Goal: Task Accomplishment & Management: Use online tool/utility

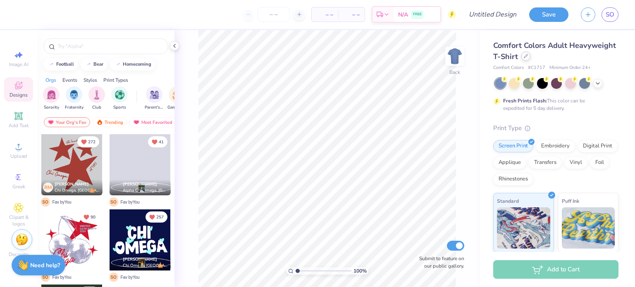
click at [528, 58] on icon at bounding box center [526, 56] width 4 height 4
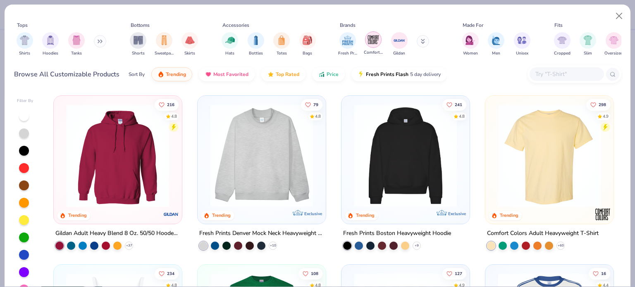
click at [375, 43] on img "filter for Comfort Colors" at bounding box center [373, 39] width 12 height 12
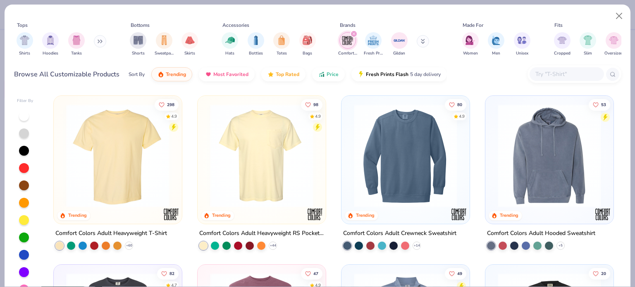
click at [262, 169] on img at bounding box center [262, 155] width 112 height 103
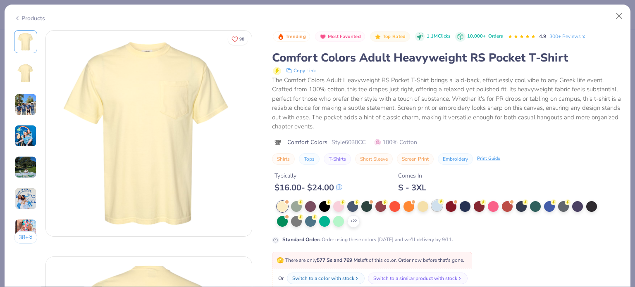
click at [437, 208] on div at bounding box center [437, 206] width 11 height 11
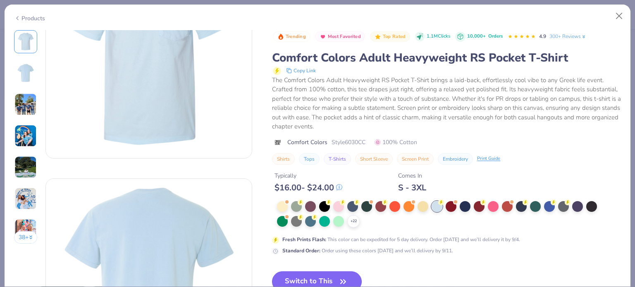
scroll to position [83, 0]
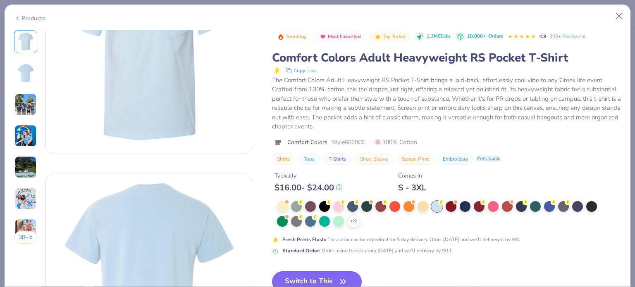
click at [328, 278] on button "Switch to This" at bounding box center [317, 282] width 90 height 21
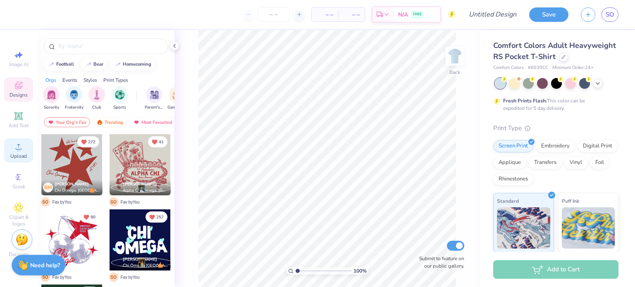
click at [14, 158] on span "Upload" at bounding box center [18, 156] width 17 height 7
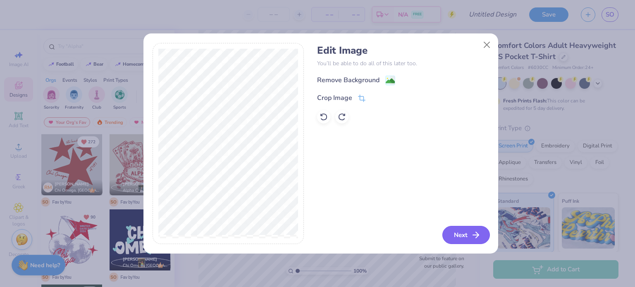
click at [455, 230] on button "Next" at bounding box center [466, 235] width 48 height 18
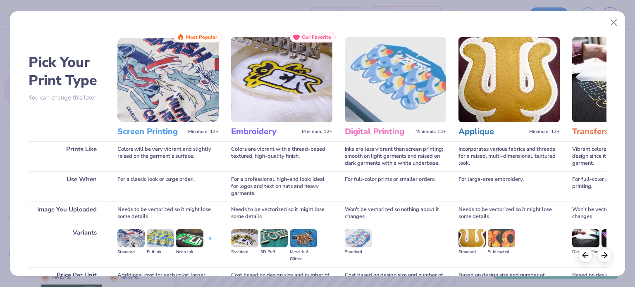
scroll to position [84, 0]
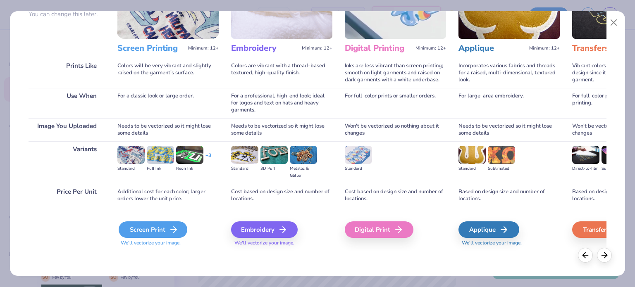
click at [167, 231] on div "Screen Print" at bounding box center [153, 230] width 69 height 17
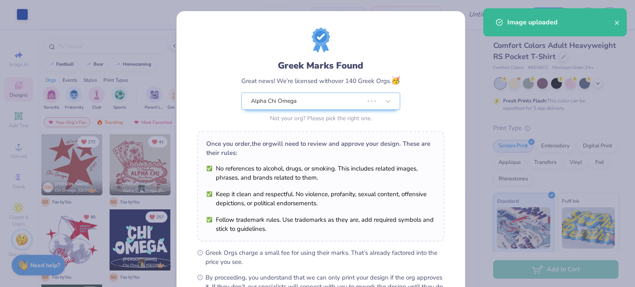
click at [409, 157] on div "Once you order, the org will need to review and approve your design. These are …" at bounding box center [320, 186] width 247 height 111
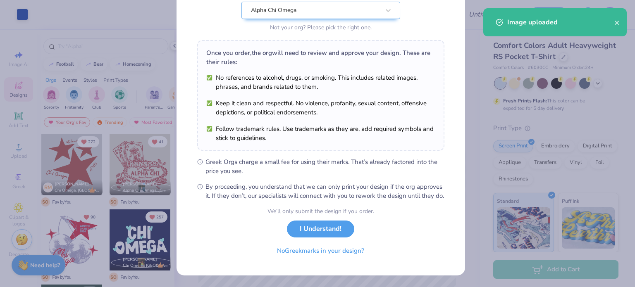
click at [318, 229] on button "I Understand!" at bounding box center [320, 229] width 67 height 17
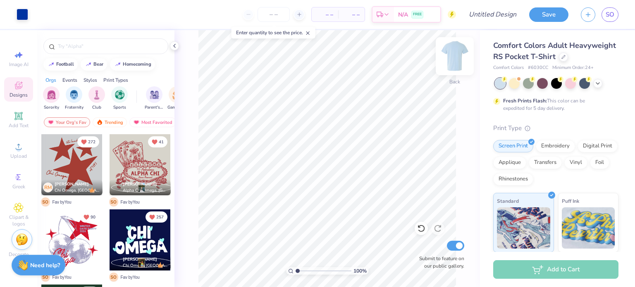
click at [457, 67] on img at bounding box center [454, 56] width 33 height 33
click at [19, 146] on icon at bounding box center [19, 147] width 10 height 10
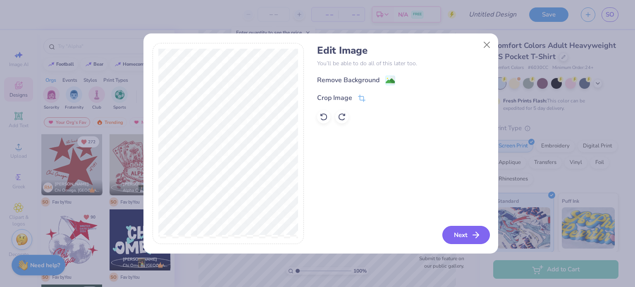
click at [462, 235] on button "Next" at bounding box center [466, 235] width 48 height 18
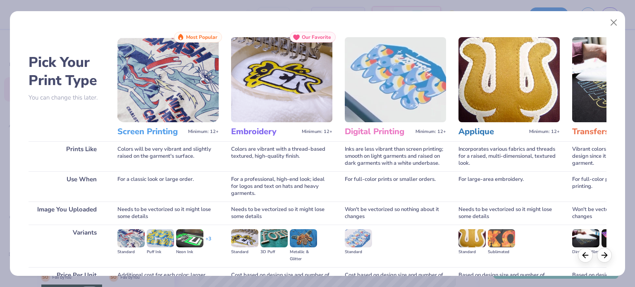
scroll to position [84, 0]
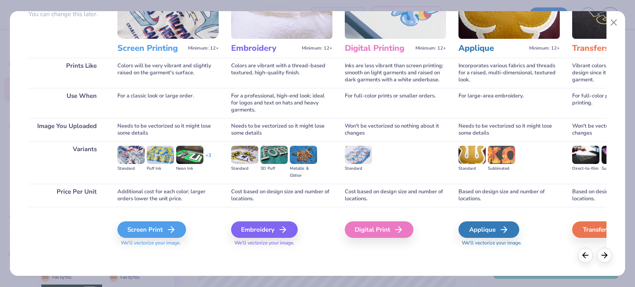
click at [160, 229] on div "Screen Print" at bounding box center [151, 230] width 69 height 17
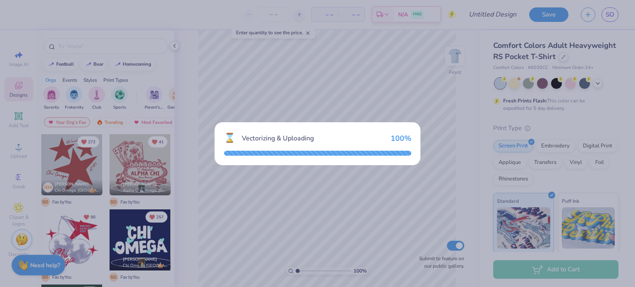
click at [424, 198] on div "⌛ Vectorizing & Uploading 100 %" at bounding box center [317, 143] width 635 height 287
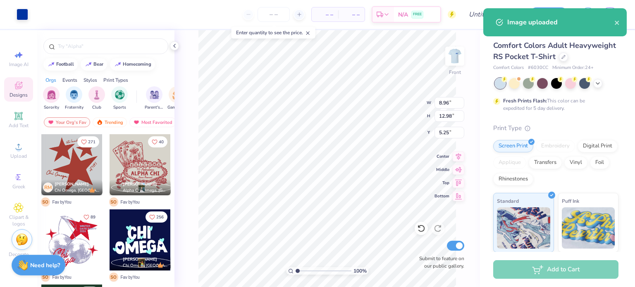
type input "8.96"
type input "12.98"
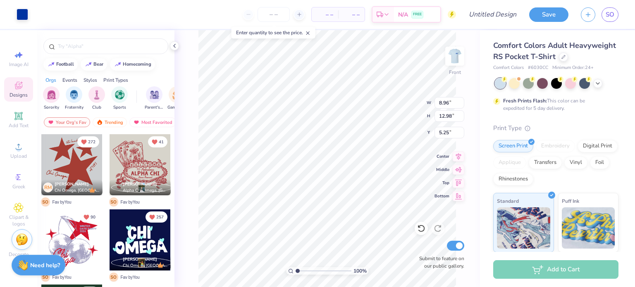
type input "3.00"
click at [455, 63] on img at bounding box center [454, 56] width 33 height 33
click at [457, 59] on img at bounding box center [454, 56] width 33 height 33
click at [599, 86] on icon at bounding box center [598, 82] width 7 height 7
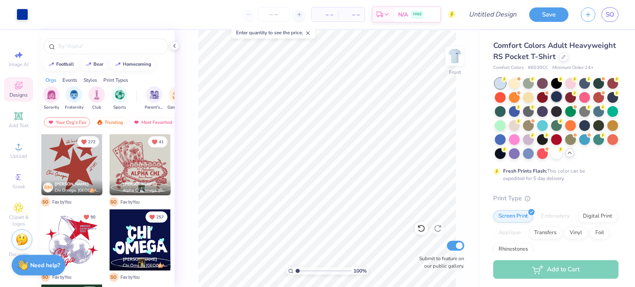
click at [562, 102] on div at bounding box center [556, 96] width 11 height 11
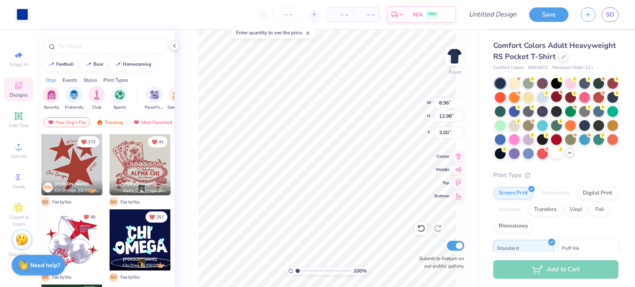
drag, startPoint x: 176, startPoint y: 48, endPoint x: 162, endPoint y: 56, distance: 16.7
click at [176, 48] on icon at bounding box center [174, 46] width 7 height 7
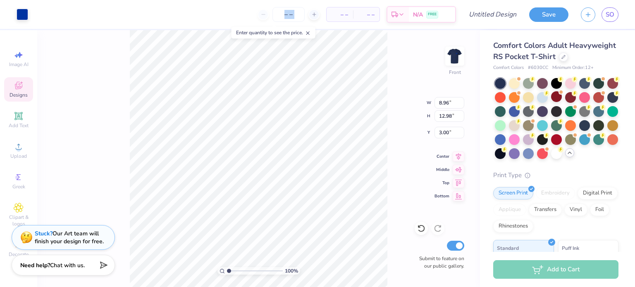
drag, startPoint x: 33, startPoint y: 11, endPoint x: 7, endPoint y: 21, distance: 27.0
click at [26, 14] on div "Art colors – – Per Item – – Total Est. Delivery N/A FREE Design Title Save SO" at bounding box center [317, 14] width 635 height 29
click at [0, 23] on div "Art colors" at bounding box center [14, 14] width 28 height 29
click at [19, 15] on div at bounding box center [23, 14] width 12 height 12
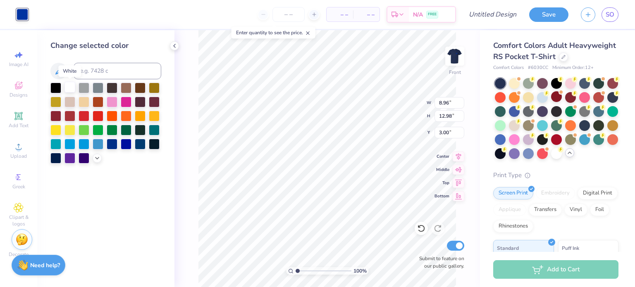
click at [72, 86] on div at bounding box center [70, 87] width 11 height 11
click at [454, 56] on img at bounding box center [454, 56] width 33 height 33
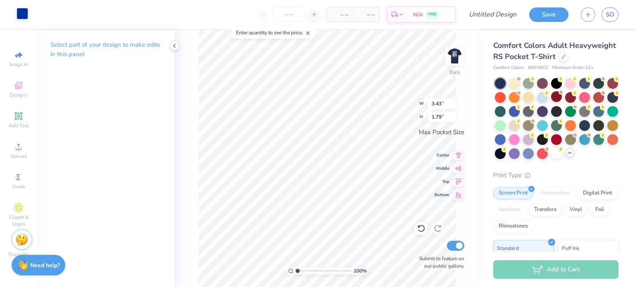
click at [22, 14] on div at bounding box center [23, 14] width 12 height 12
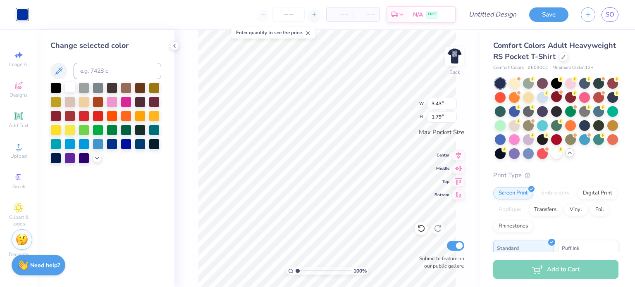
click at [73, 88] on div at bounding box center [70, 87] width 11 height 11
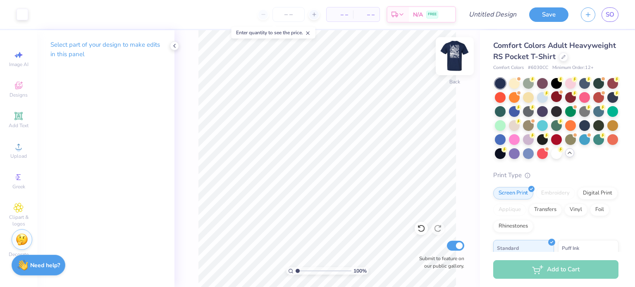
click at [461, 56] on img at bounding box center [454, 56] width 33 height 33
click at [534, 102] on div at bounding box center [528, 96] width 11 height 11
click at [520, 102] on div at bounding box center [514, 96] width 11 height 11
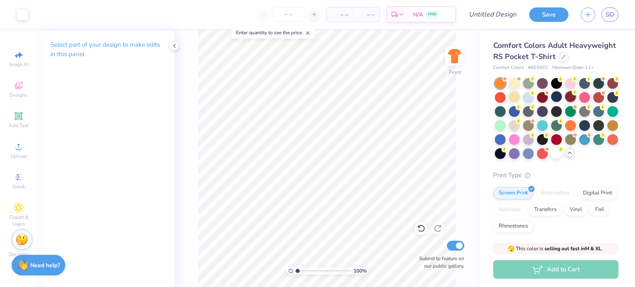
drag, startPoint x: 543, startPoint y: 109, endPoint x: 587, endPoint y: 111, distance: 44.3
click at [534, 103] on div at bounding box center [528, 97] width 11 height 11
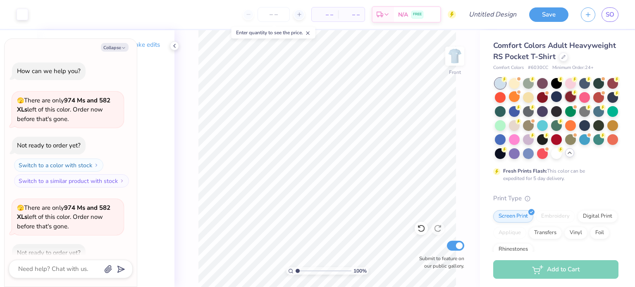
scroll to position [45, 0]
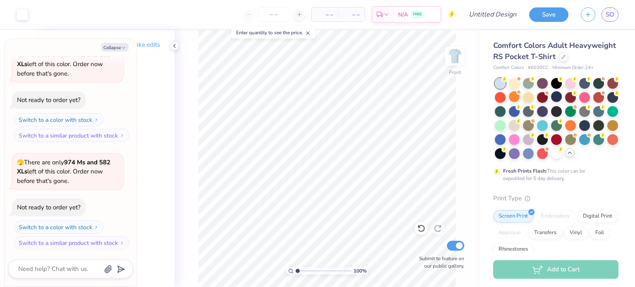
click at [505, 89] on div at bounding box center [500, 83] width 11 height 11
click at [512, 88] on div at bounding box center [514, 82] width 11 height 11
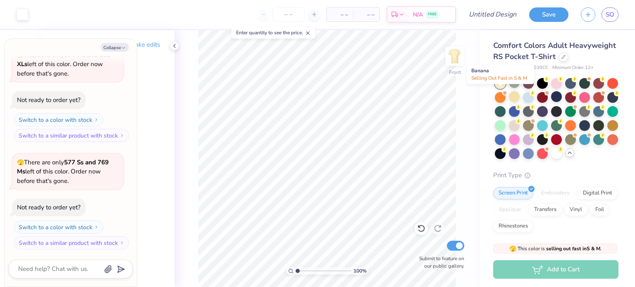
click at [501, 89] on div at bounding box center [500, 83] width 11 height 11
click at [534, 102] on div at bounding box center [528, 96] width 11 height 11
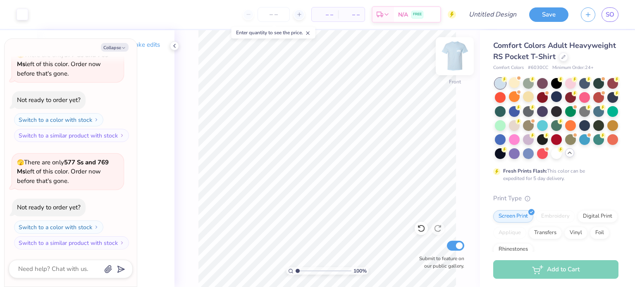
click at [456, 62] on img at bounding box center [454, 56] width 33 height 33
click at [18, 16] on div at bounding box center [23, 14] width 12 height 12
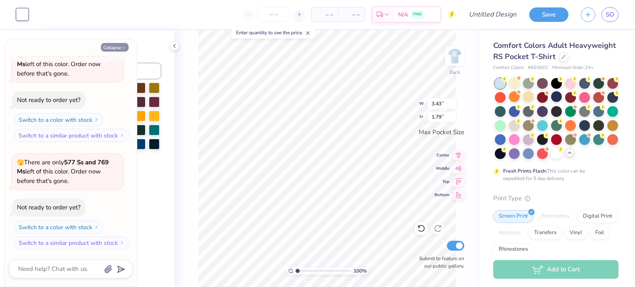
click at [121, 48] on icon "button" at bounding box center [123, 47] width 5 height 5
type textarea "x"
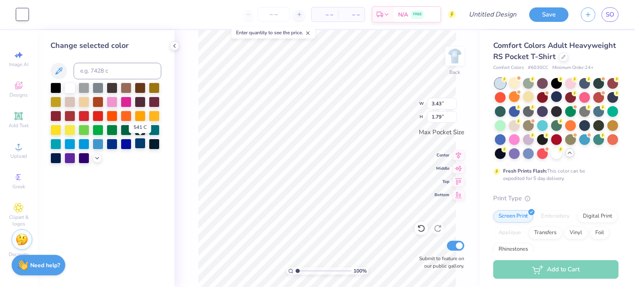
click at [141, 144] on div at bounding box center [140, 143] width 11 height 11
click at [447, 62] on img at bounding box center [454, 56] width 33 height 33
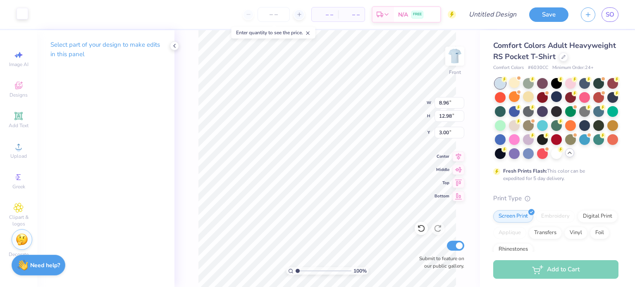
click at [24, 16] on div at bounding box center [23, 14] width 12 height 12
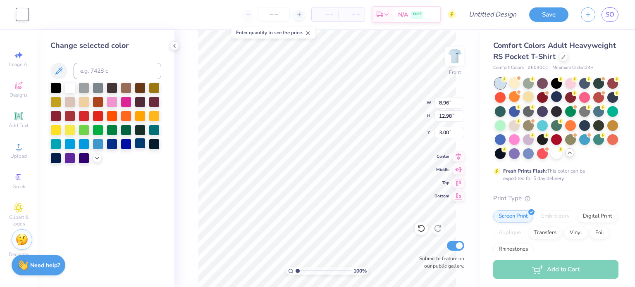
click at [139, 146] on div at bounding box center [140, 143] width 11 height 11
click at [193, 115] on div "100 % Front W 8.96 8.96 " H 12.98 12.98 " Y 3.00 3.00 " Center Middle Top Botto…" at bounding box center [328, 158] width 306 height 257
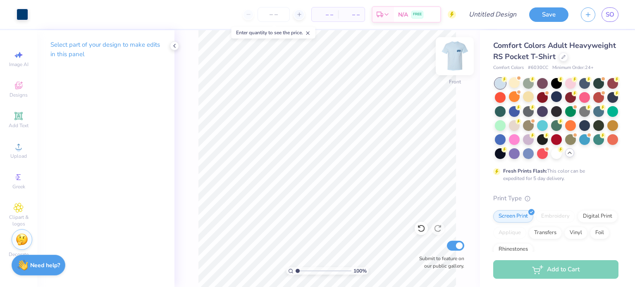
click at [453, 62] on img at bounding box center [454, 56] width 33 height 33
click at [284, 12] on input "number" at bounding box center [274, 14] width 32 height 15
type input "30"
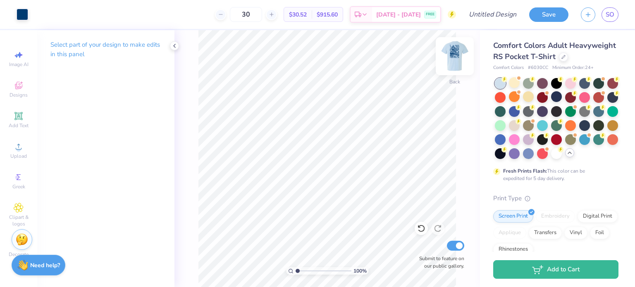
click at [452, 58] on img at bounding box center [454, 56] width 33 height 33
click at [457, 55] on img at bounding box center [454, 56] width 33 height 33
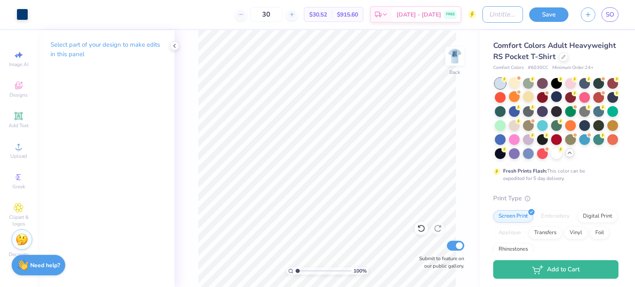
drag, startPoint x: 495, startPoint y: 16, endPoint x: 511, endPoint y: 58, distance: 44.8
click at [495, 16] on input "Design Title" at bounding box center [503, 14] width 41 height 17
type input "Updated Fam Wknd"
click at [562, 17] on button "Save" at bounding box center [548, 13] width 39 height 14
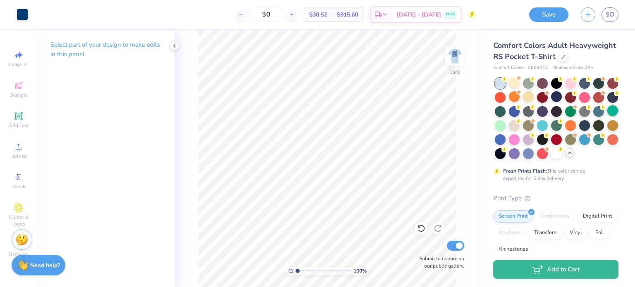
scroll to position [0, 0]
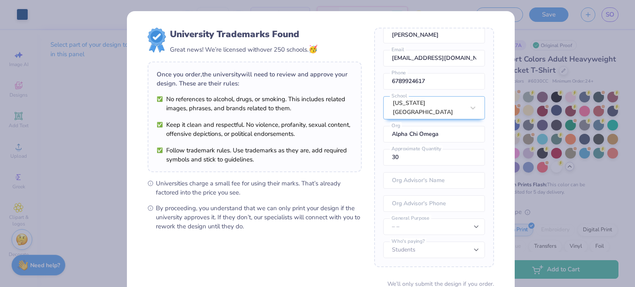
scroll to position [72, 0]
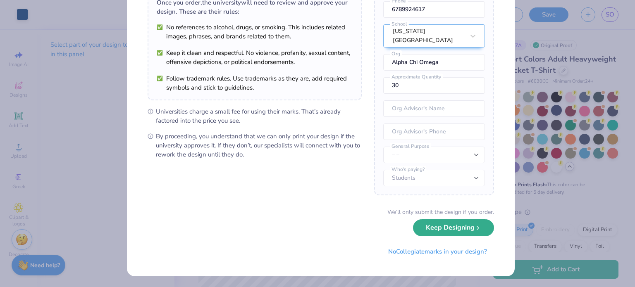
click at [432, 232] on button "Keep Designing" at bounding box center [453, 228] width 81 height 17
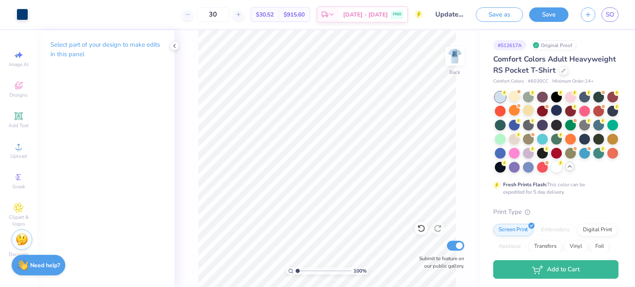
scroll to position [0, 0]
click at [546, 12] on button "Save" at bounding box center [548, 13] width 39 height 14
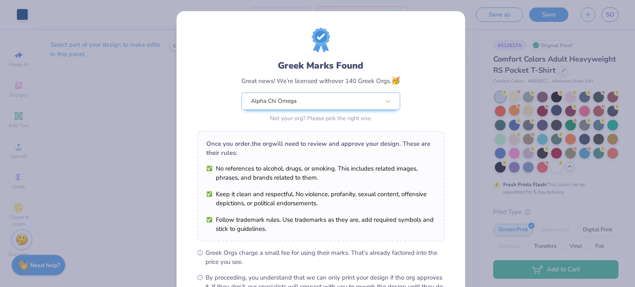
scroll to position [99, 0]
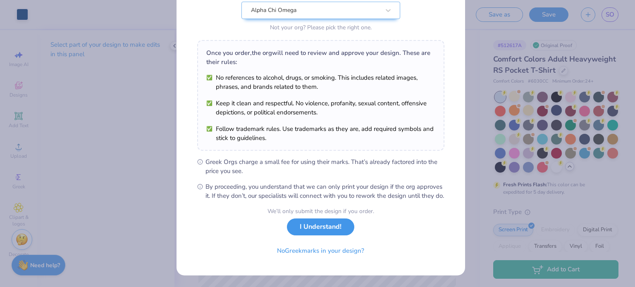
click at [318, 233] on button "I Understand!" at bounding box center [320, 227] width 67 height 17
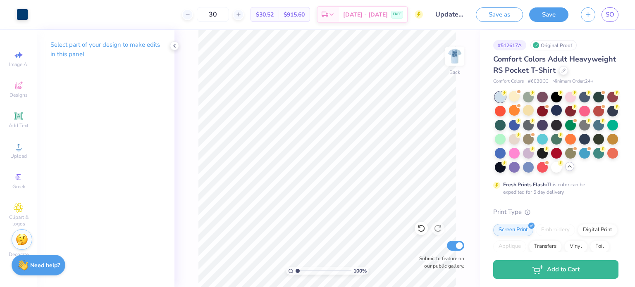
scroll to position [0, 0]
click at [617, 15] on link "SO" at bounding box center [610, 14] width 17 height 14
